Goal: Contribute content

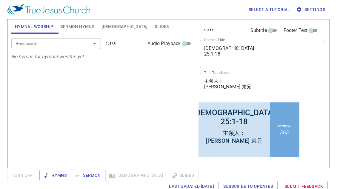
click at [235, 123] on div "[DEMOGRAPHIC_DATA] 25:1-18" at bounding box center [234, 117] width 82 height 18
click at [235, 120] on div "[DEMOGRAPHIC_DATA] 25:1-18" at bounding box center [234, 117] width 82 height 18
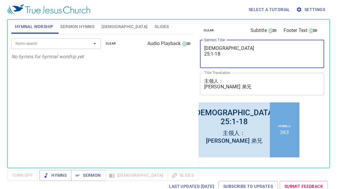
click at [213, 54] on textarea "[DEMOGRAPHIC_DATA] 25:1-18" at bounding box center [262, 53] width 116 height 17
click at [225, 53] on textarea "[DEMOGRAPHIC_DATA] 25:19-18" at bounding box center [262, 53] width 116 height 17
type textarea "[DEMOGRAPHIC_DATA] 25:19-34"
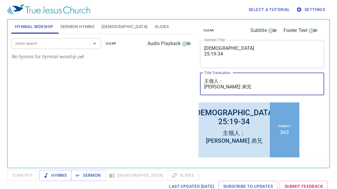
drag, startPoint x: 227, startPoint y: 86, endPoint x: 203, endPoint y: 89, distance: 24.0
click at [203, 89] on div "主领人： [PERSON_NAME] 弟兄 x Title Translation" at bounding box center [262, 84] width 125 height 22
type textarea "主领人： [PERSON_NAME]"
click at [87, 26] on span "Sermon Hymns" at bounding box center [77, 26] width 34 height 7
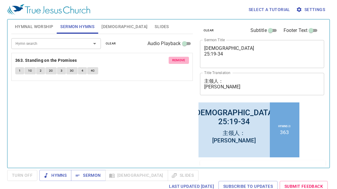
click at [180, 59] on span "remove" at bounding box center [178, 60] width 13 height 5
